Goal: Information Seeking & Learning: Learn about a topic

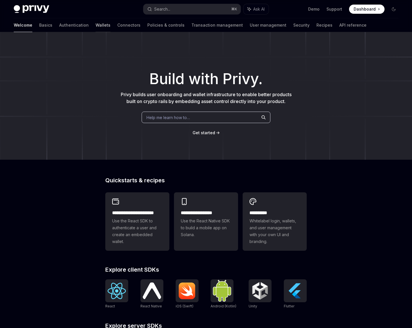
click at [95, 25] on link "Wallets" at bounding box center [102, 25] width 15 height 14
click at [339, 27] on link "API reference" at bounding box center [352, 25] width 27 height 14
click at [207, 8] on button "Search... ⌘ K" at bounding box center [191, 9] width 97 height 10
click at [95, 29] on link "Wallets" at bounding box center [102, 25] width 15 height 14
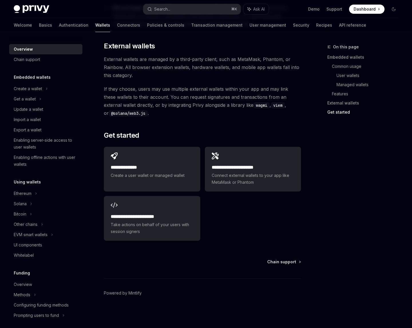
type textarea "*"
